Goal: Task Accomplishment & Management: Use online tool/utility

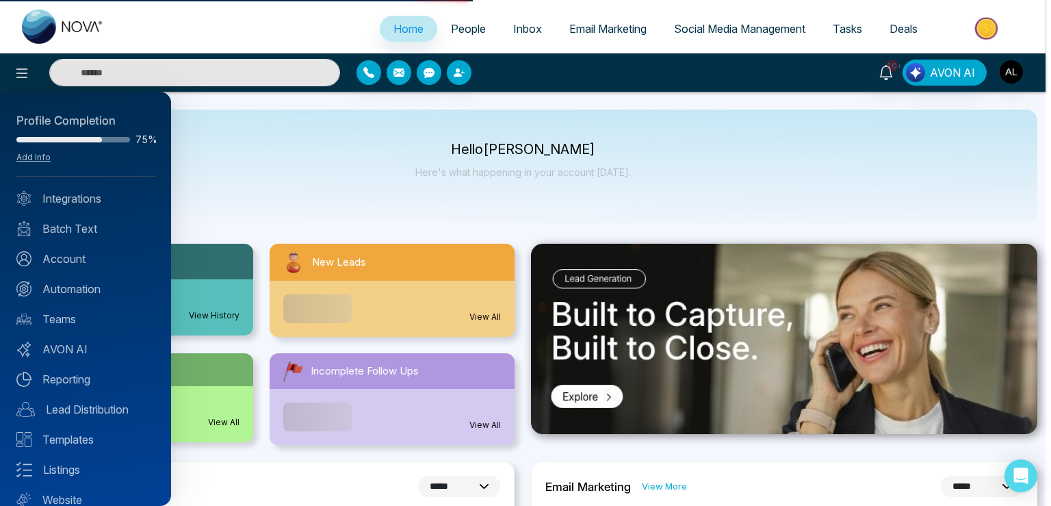
select select "*"
click at [52, 205] on link "Integrations" at bounding box center [85, 198] width 138 height 16
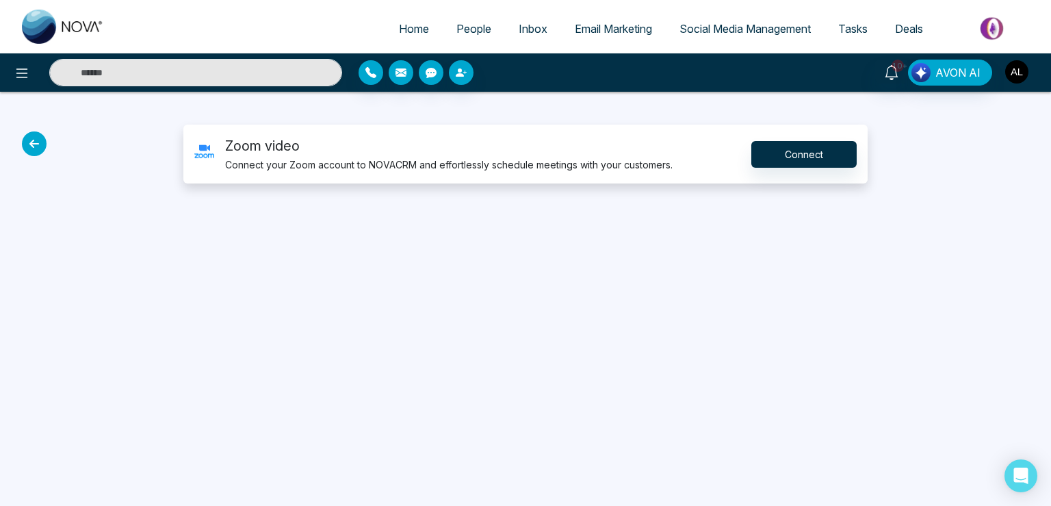
click at [1005, 70] on button "button" at bounding box center [1017, 72] width 25 height 25
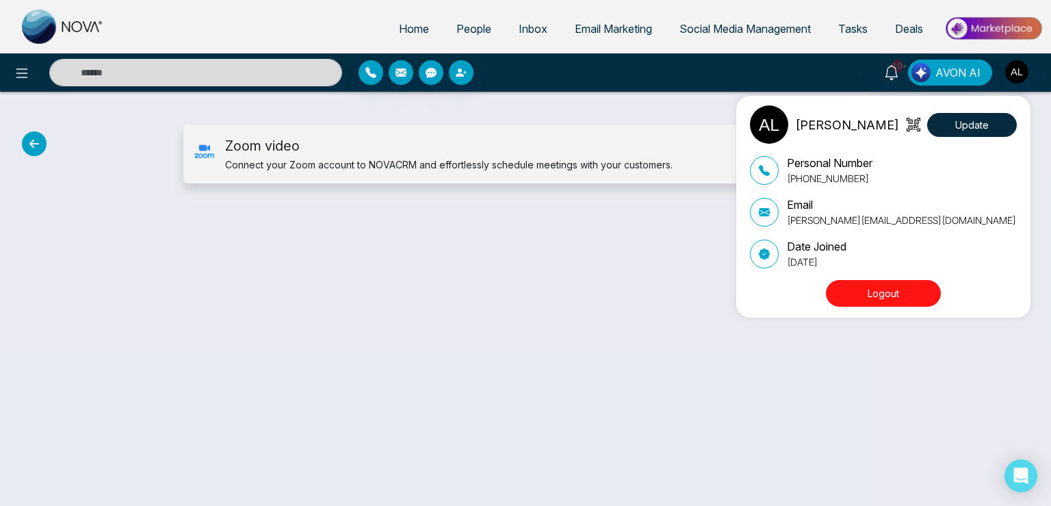
click at [275, 283] on div "ADMIN lokesh Update Personal Number +918421020309 Email lokesh@mmnovatech.com D…" at bounding box center [525, 253] width 1051 height 506
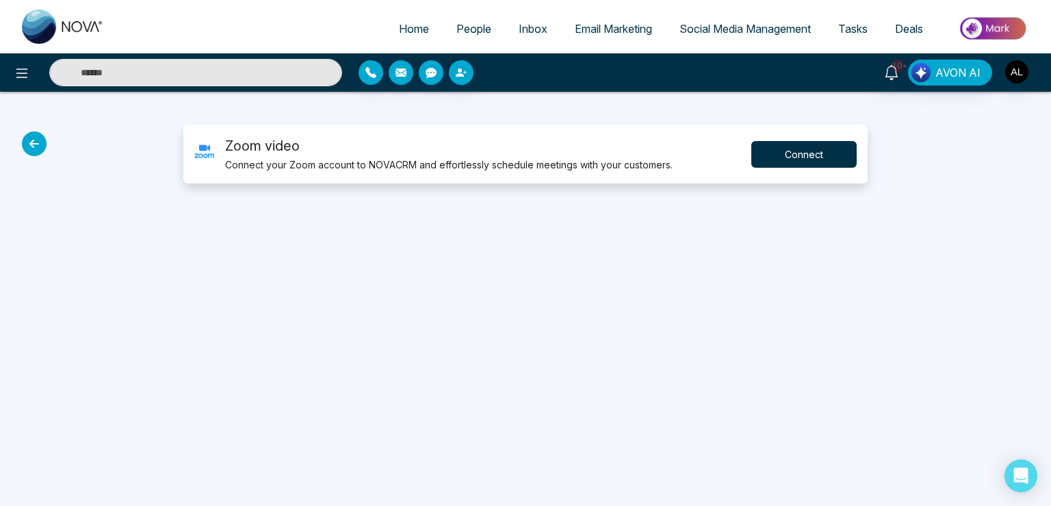
click at [764, 146] on button "Connect" at bounding box center [803, 154] width 105 height 27
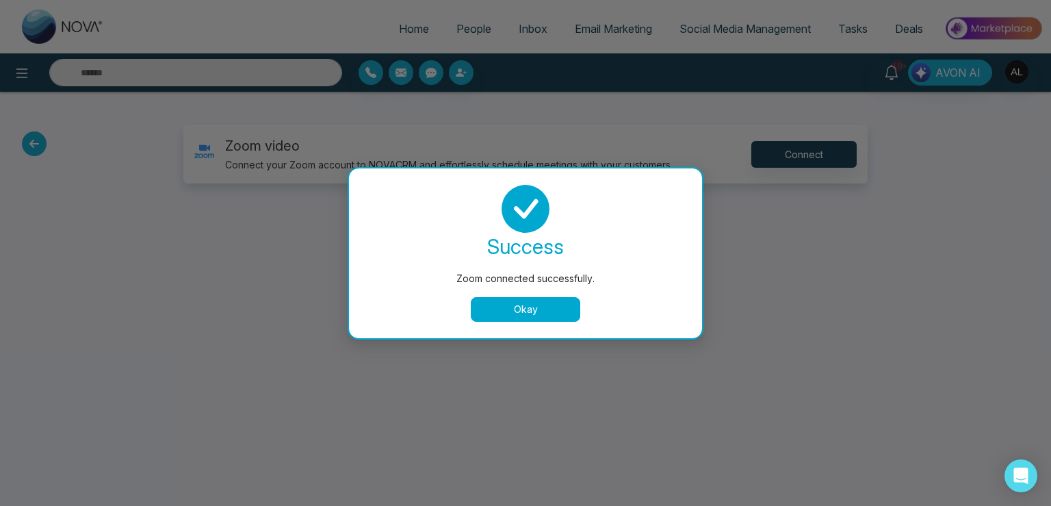
click at [507, 302] on button "Okay" at bounding box center [525, 309] width 109 height 25
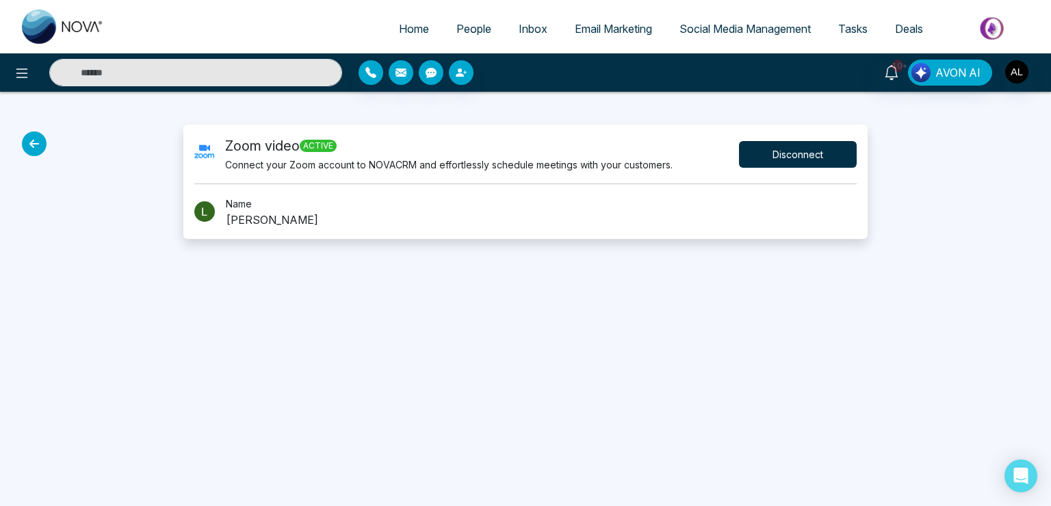
click at [768, 151] on button "Disconnect" at bounding box center [798, 154] width 118 height 27
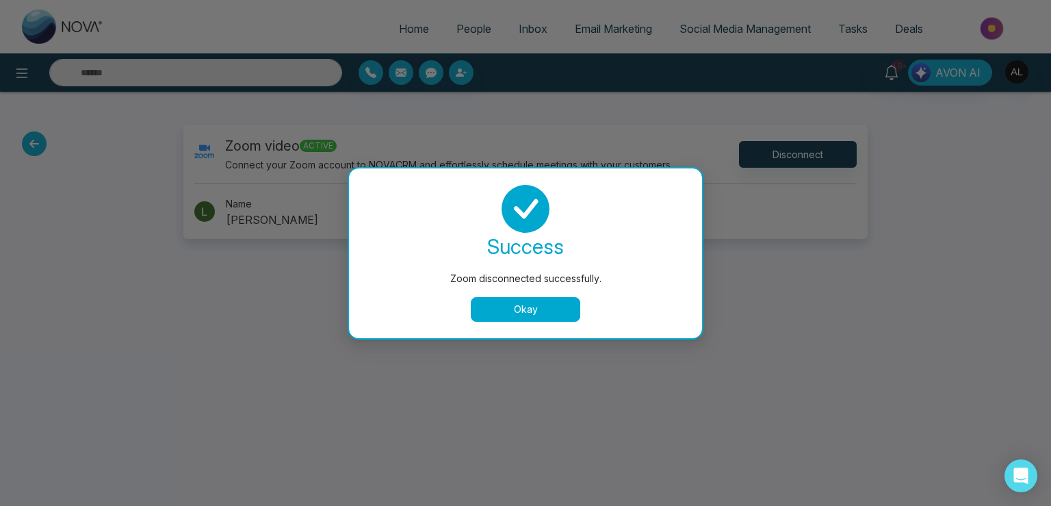
click at [548, 315] on button "Okay" at bounding box center [525, 309] width 109 height 25
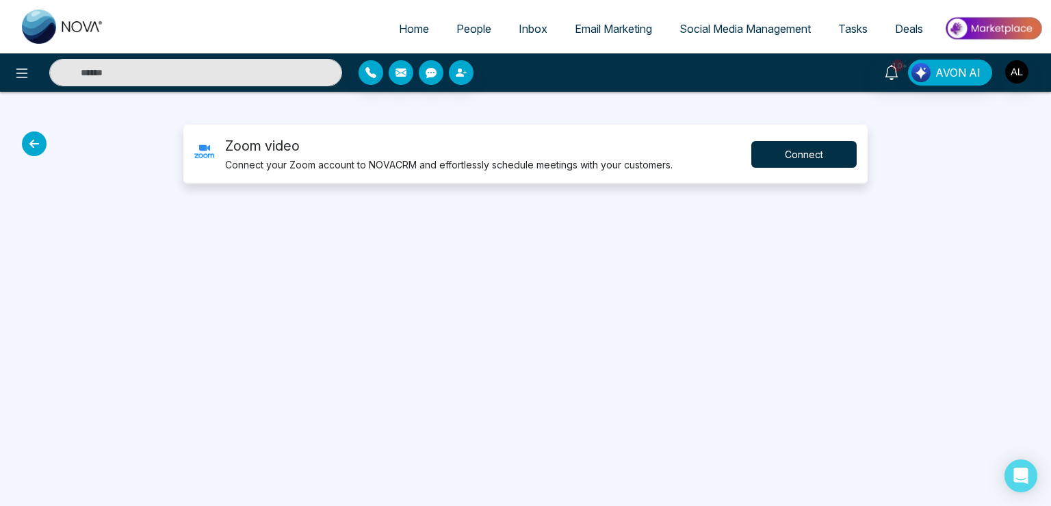
click at [783, 142] on button "Connect" at bounding box center [803, 154] width 105 height 27
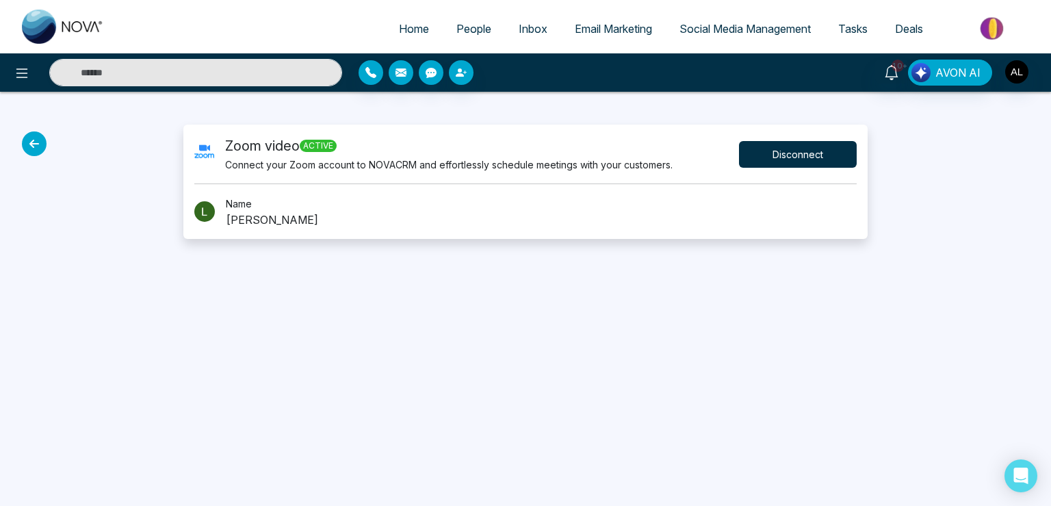
click at [780, 141] on button "Disconnect" at bounding box center [798, 154] width 118 height 27
click at [1018, 70] on img "button" at bounding box center [1016, 71] width 23 height 23
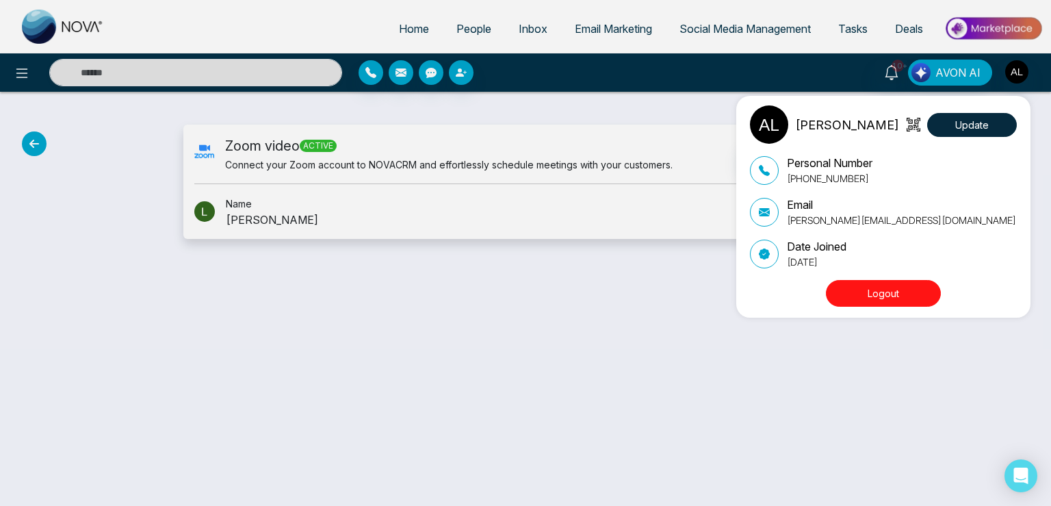
click at [855, 292] on button "Logout" at bounding box center [883, 293] width 115 height 27
